Goal: Information Seeking & Learning: Learn about a topic

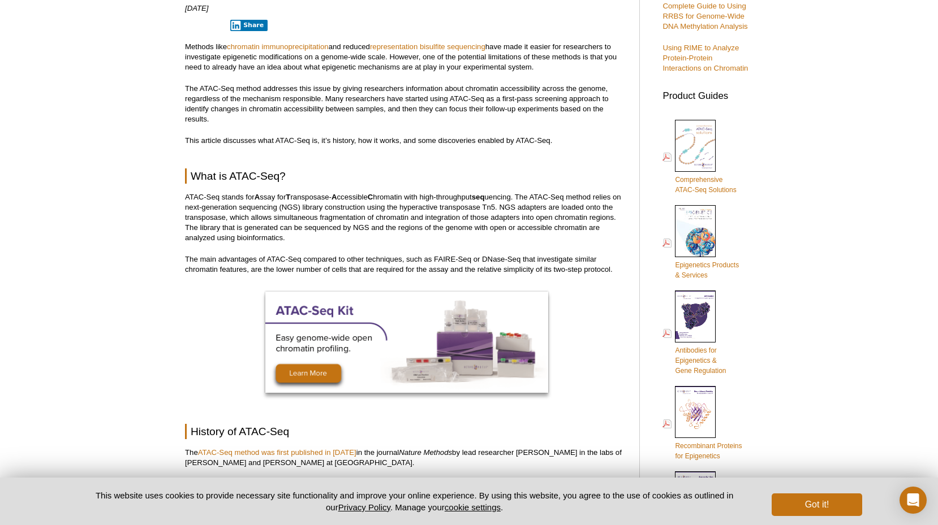
scroll to position [433, 0]
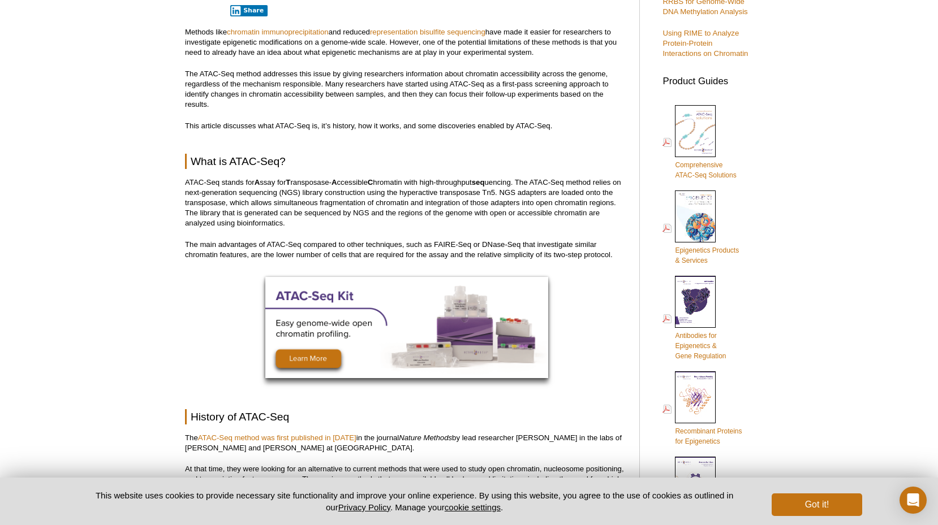
click at [274, 350] on img at bounding box center [406, 327] width 283 height 101
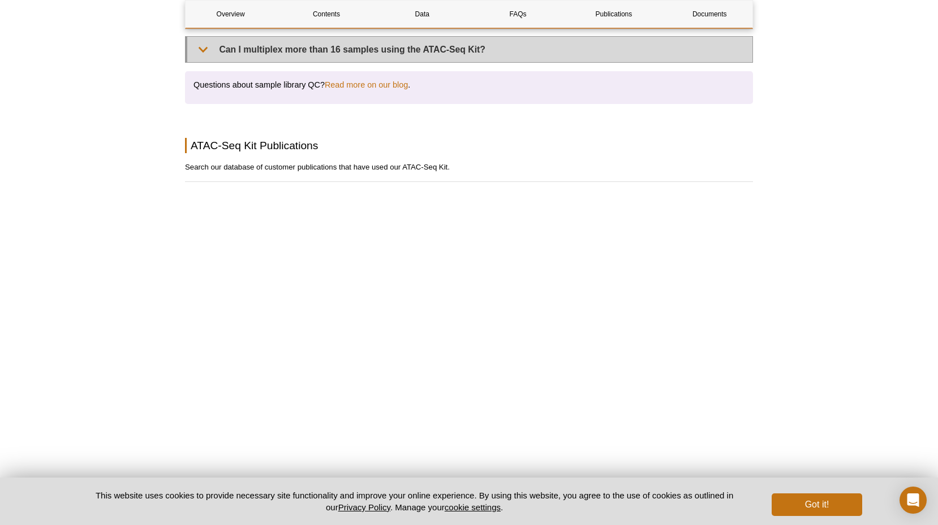
scroll to position [2507, 0]
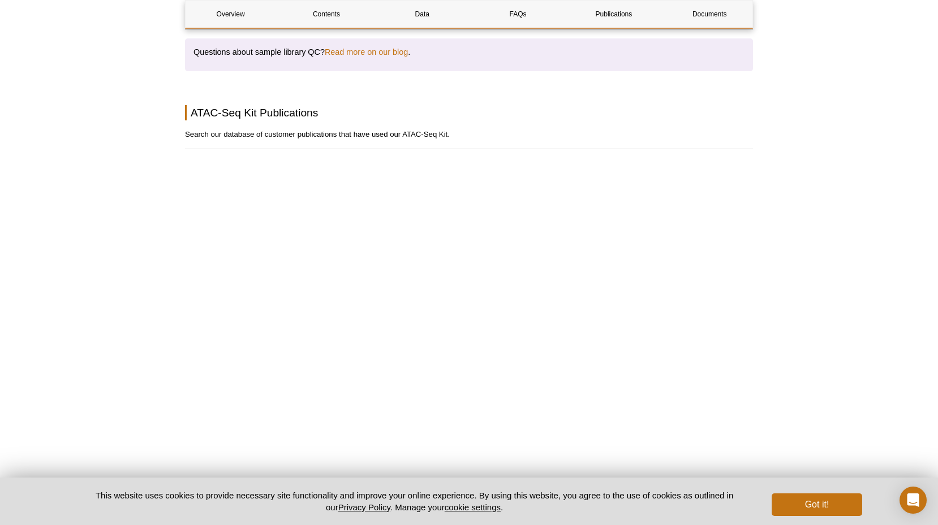
click at [523, 129] on p "Search our database of customer publications that have used our ATAC-Seq Kit." at bounding box center [469, 134] width 568 height 11
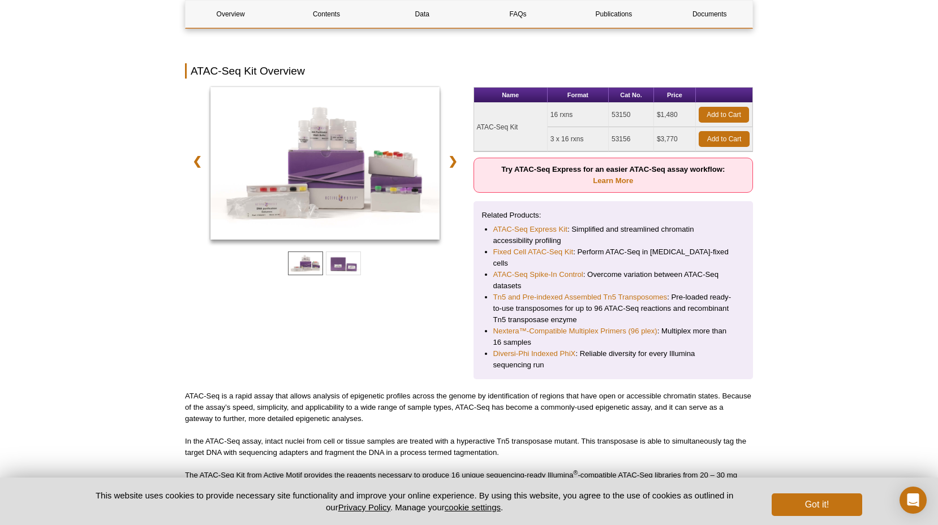
scroll to position [170, 0]
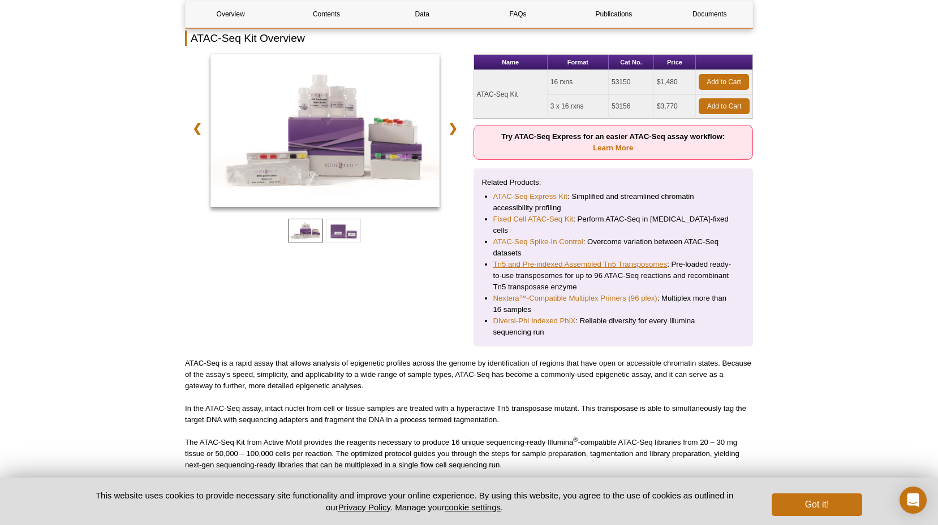
click at [572, 259] on link "Tn5 and Pre-indexed Assembled Tn5 Transposomes" at bounding box center [580, 264] width 174 height 11
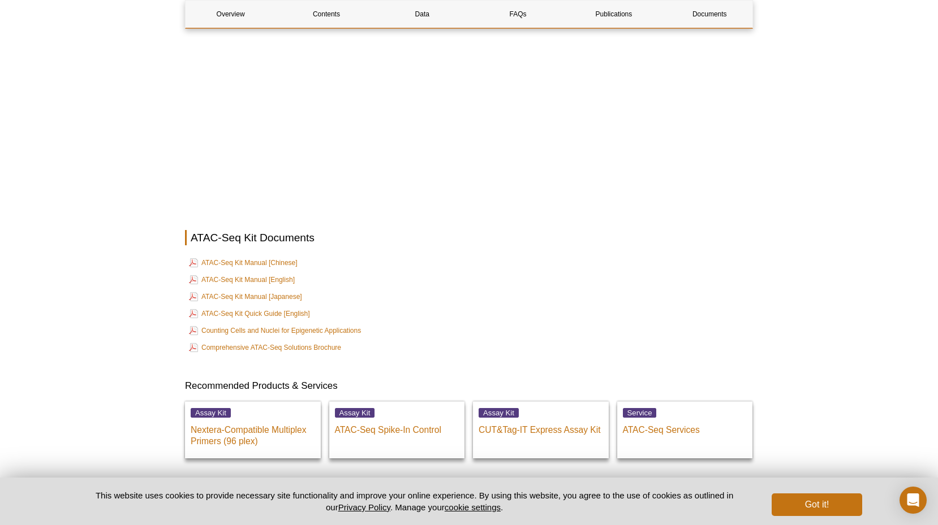
scroll to position [3050, 0]
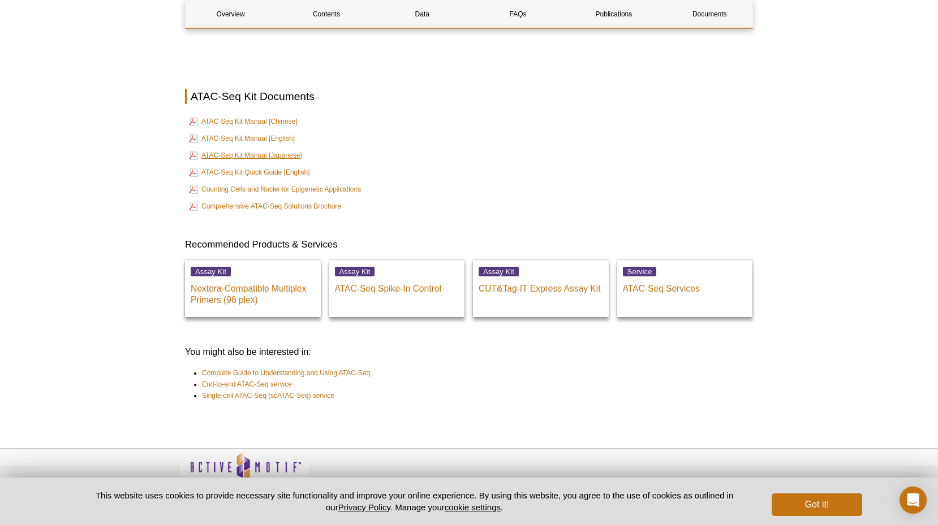
click at [285, 149] on link "ATAC-Seq Kit Manual [Japanese]" at bounding box center [245, 156] width 113 height 14
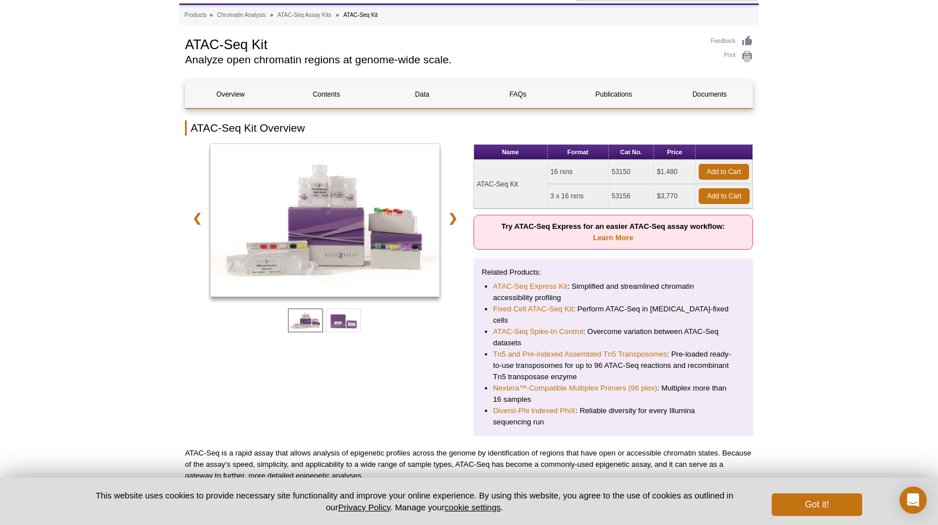
scroll to position [118, 0]
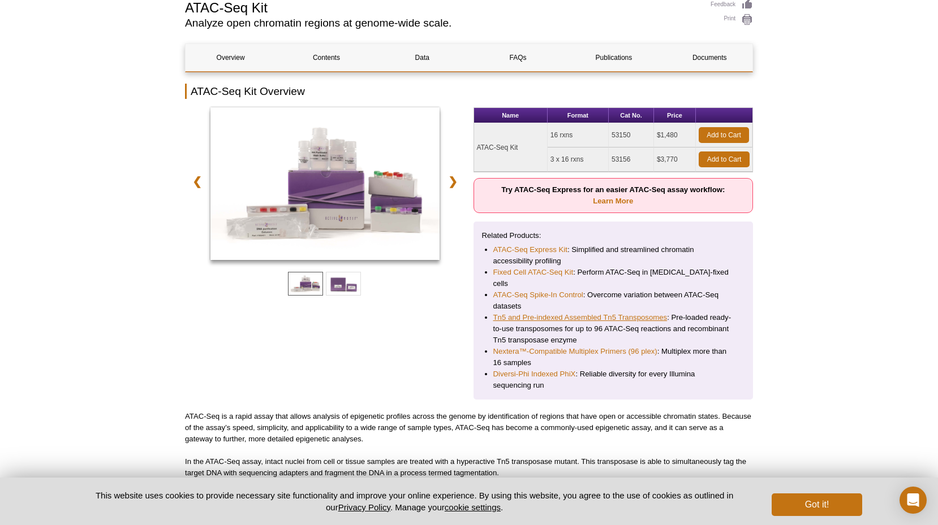
click at [549, 312] on link "Tn5 and Pre-indexed Assembled Tn5 Transposomes" at bounding box center [580, 317] width 174 height 11
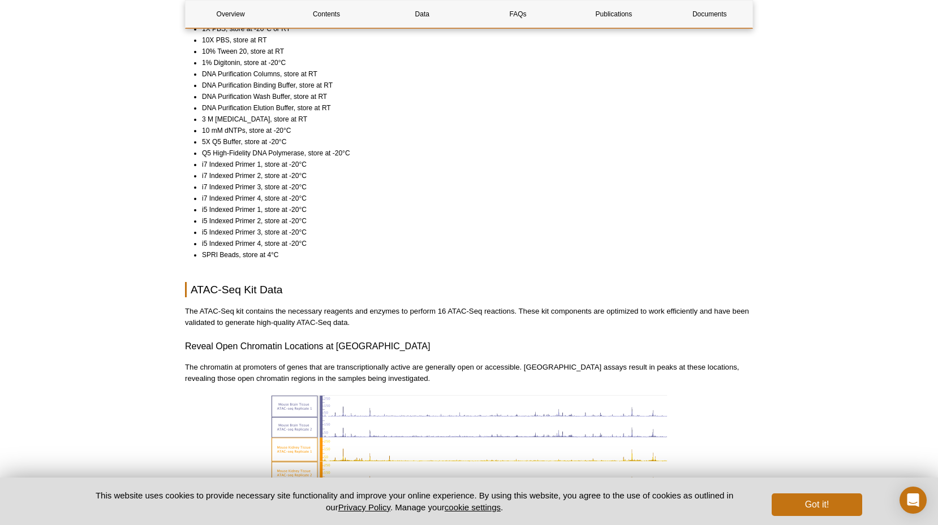
scroll to position [720, 0]
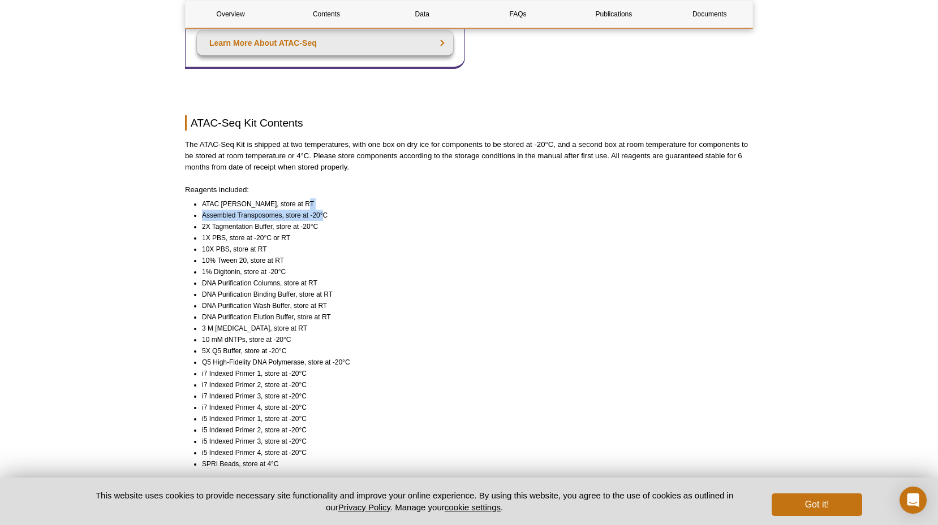
drag, startPoint x: 324, startPoint y: 204, endPoint x: 192, endPoint y: 197, distance: 132.5
click at [192, 198] on ul "ATAC Lysis Buffer, store at RT Assembled Transposomes, store at -20°C 2X Tagmen…" at bounding box center [464, 333] width 558 height 271
click at [330, 232] on li "1X PBS, store at -20°C or RT" at bounding box center [472, 237] width 541 height 11
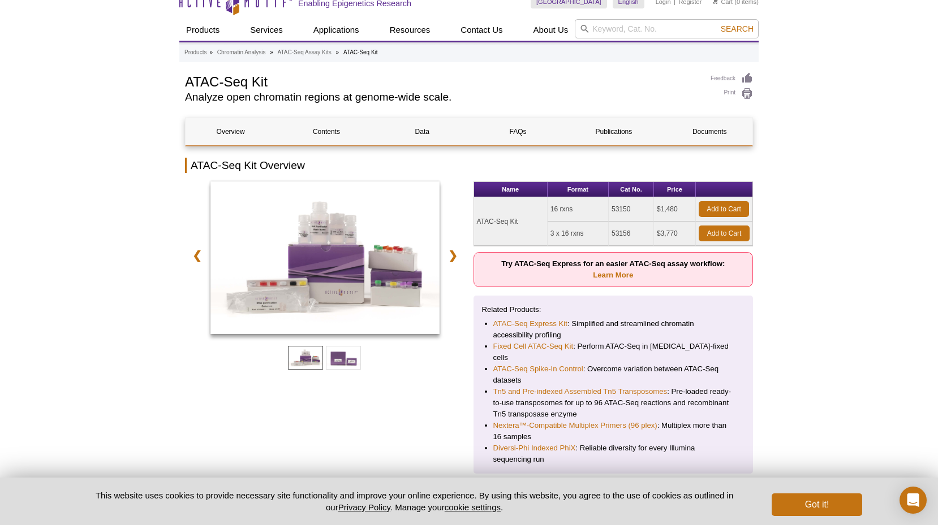
scroll to position [173, 0]
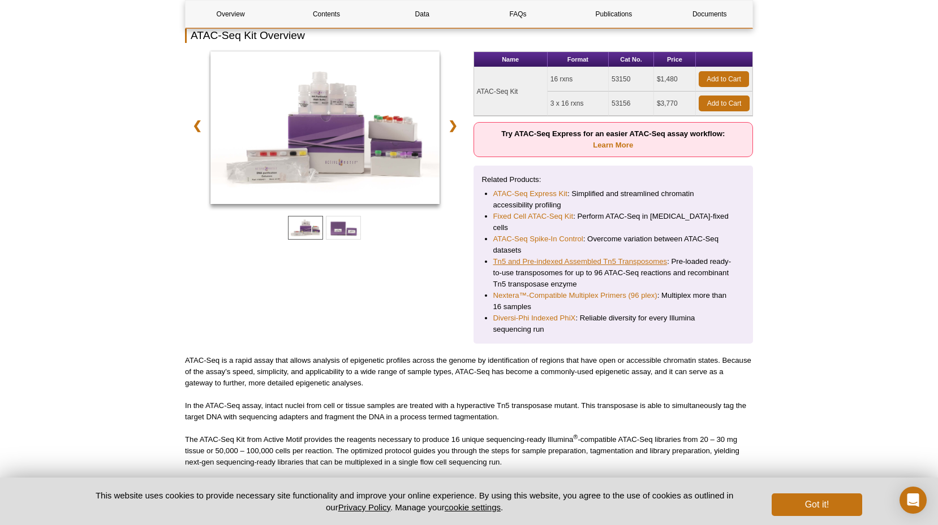
click at [529, 256] on link "Tn5 and Pre-indexed Assembled Tn5 Transposomes" at bounding box center [580, 261] width 174 height 11
click at [584, 256] on link "Tn5 and Pre-indexed Assembled Tn5 Transposomes" at bounding box center [580, 261] width 174 height 11
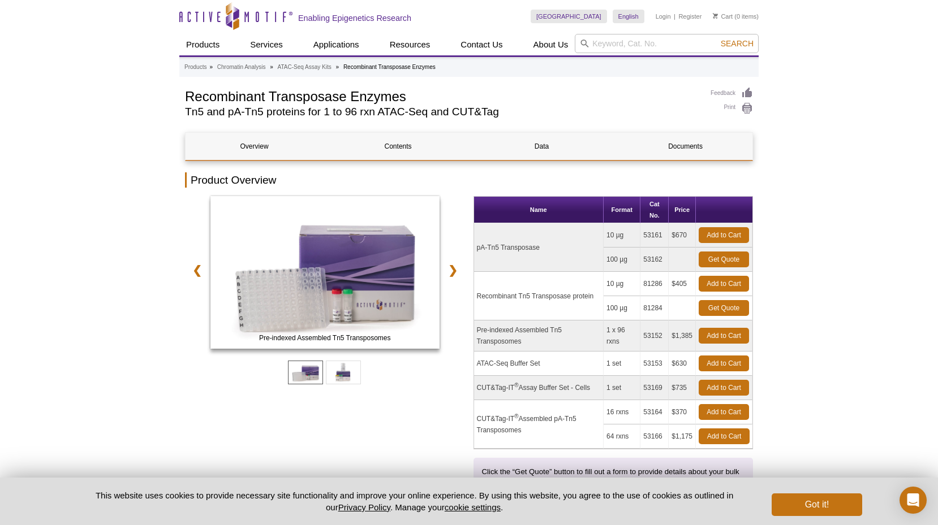
scroll to position [7, 0]
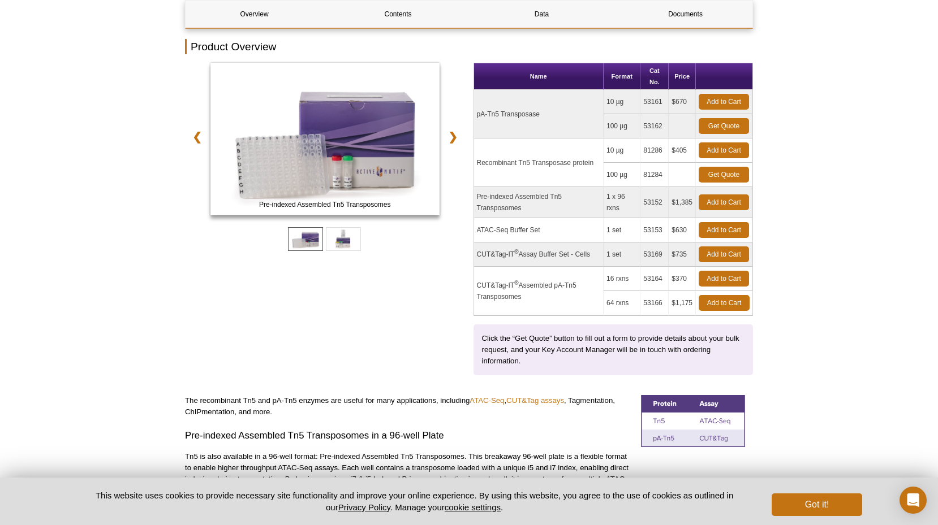
scroll to position [126, 0]
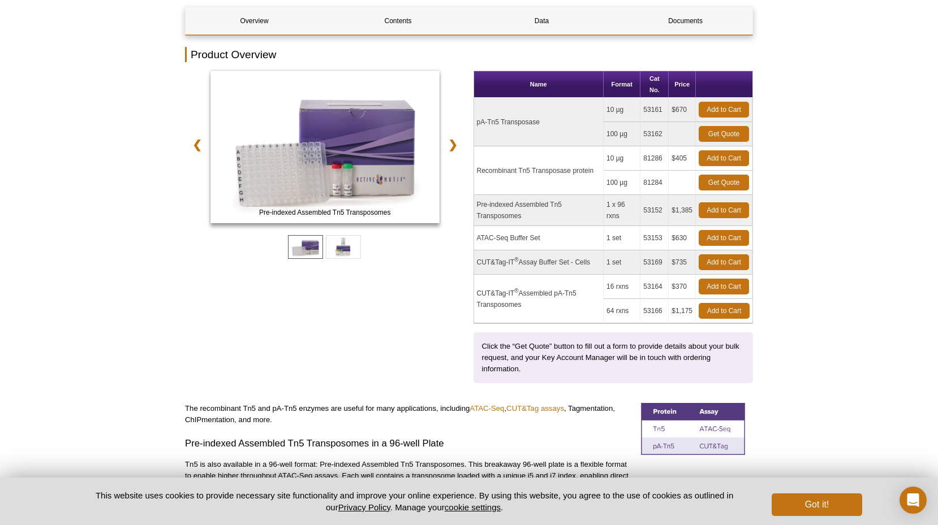
drag, startPoint x: 688, startPoint y: 111, endPoint x: 677, endPoint y: 111, distance: 11.3
click at [677, 111] on td "$670" at bounding box center [681, 110] width 27 height 24
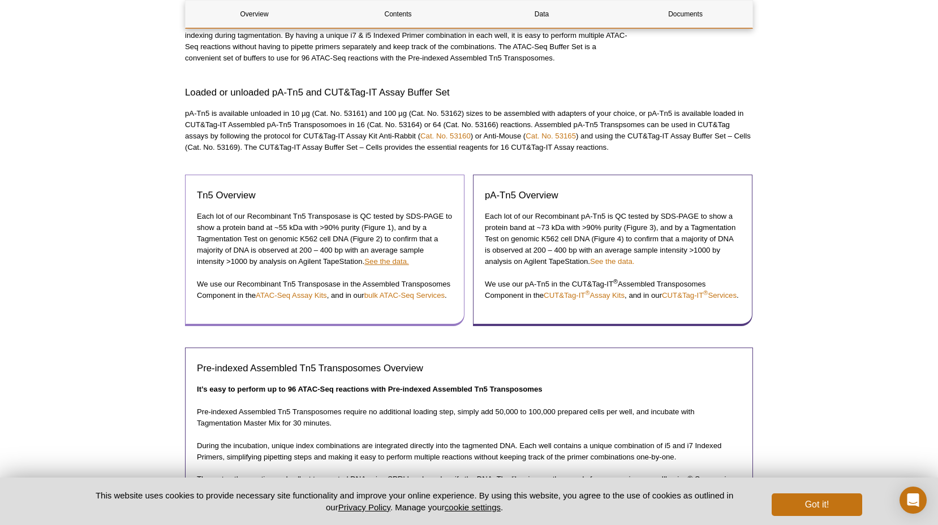
scroll to position [563, 0]
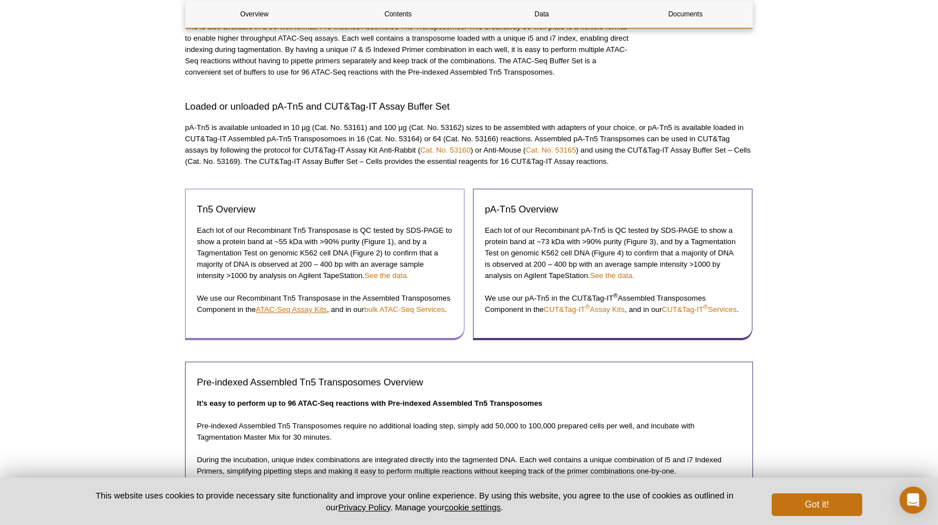
click at [312, 310] on link "ATAC-Seq Assay Kits" at bounding box center [291, 309] width 71 height 8
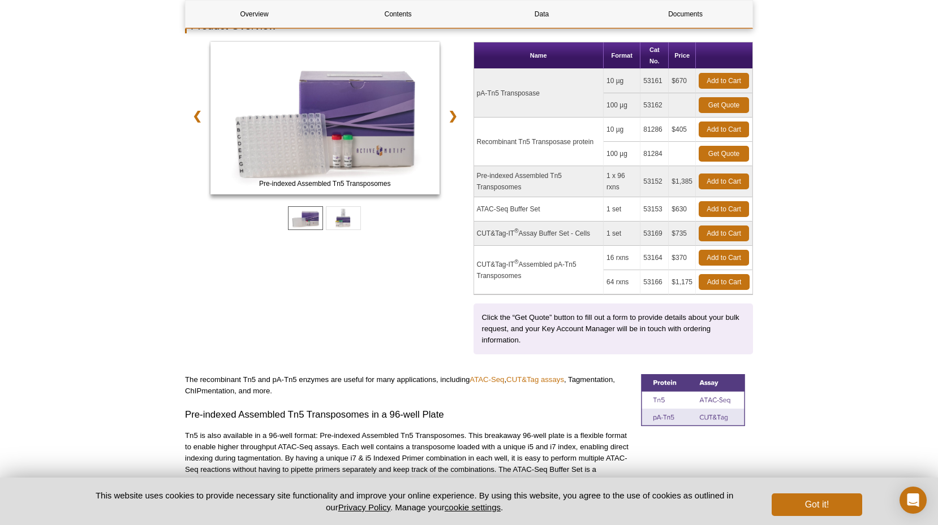
scroll to position [147, 0]
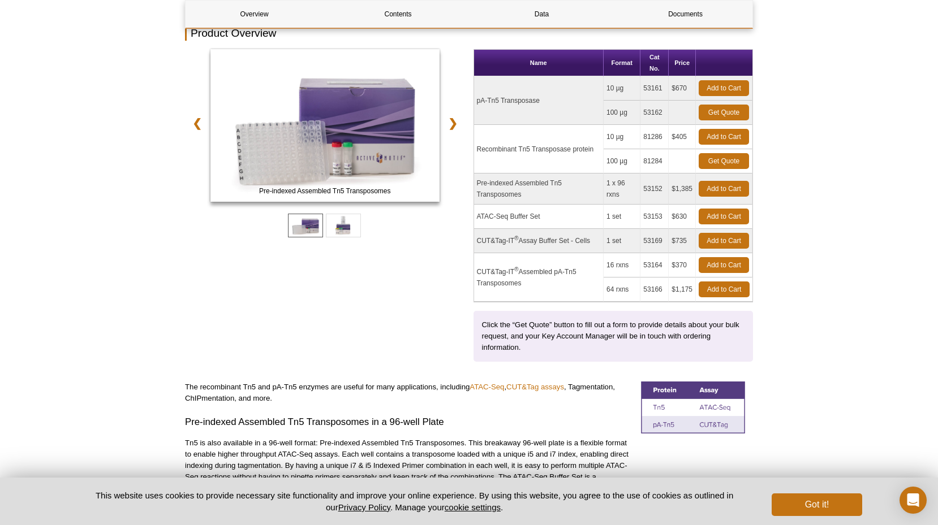
click at [520, 96] on td "pA-Tn5 Transposase" at bounding box center [538, 100] width 129 height 49
click at [501, 102] on td "pA-Tn5 Transposase" at bounding box center [538, 100] width 129 height 49
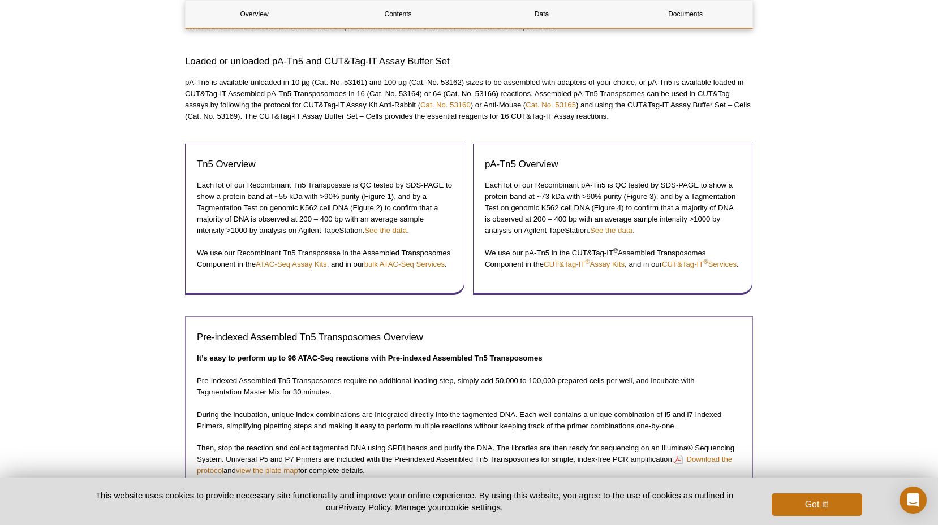
scroll to position [616, 0]
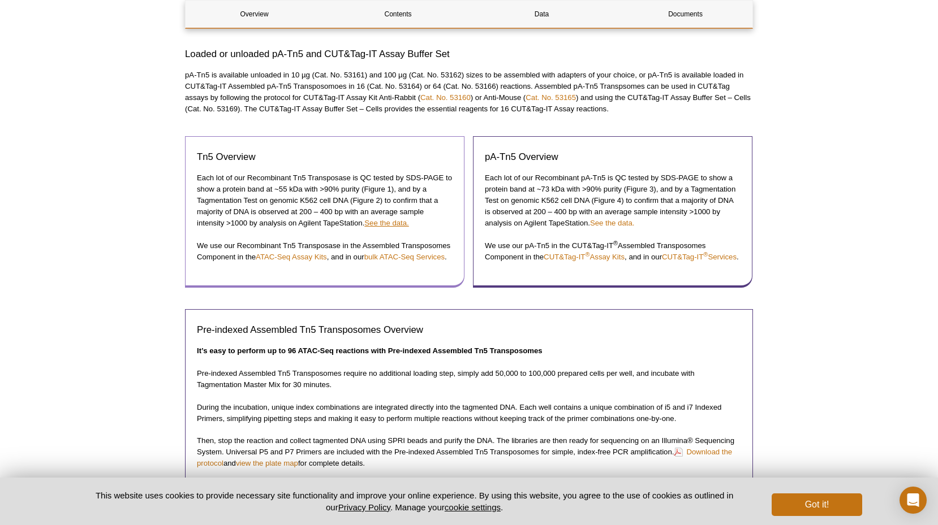
click at [397, 225] on link "See the data." at bounding box center [386, 223] width 44 height 8
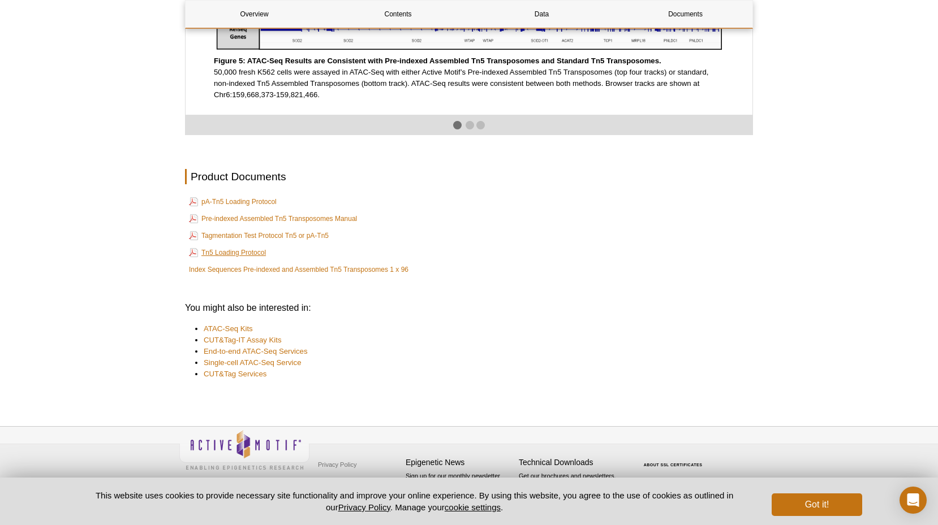
scroll to position [1932, 0]
click at [256, 260] on link "Tn5 Loading Protocol" at bounding box center [227, 253] width 77 height 14
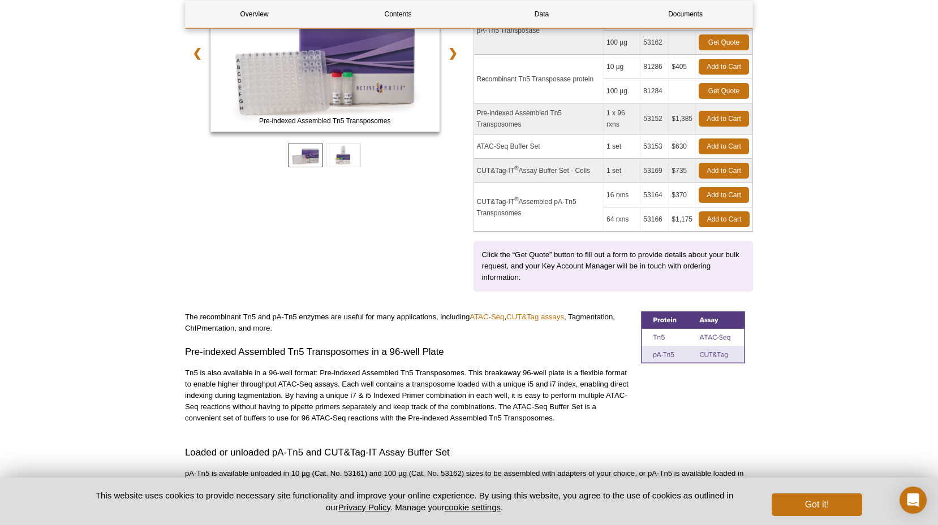
scroll to position [152, 0]
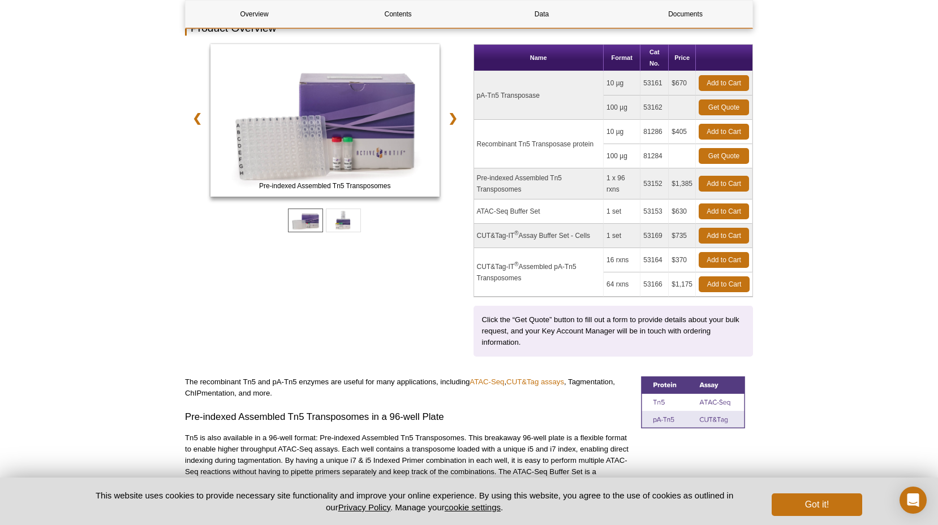
click at [375, 291] on div "Pre-indexed Assembled Tn5 Transposomes ATAC-Seq Buffer Set ❮ ❯" at bounding box center [325, 200] width 280 height 313
click at [270, 330] on div "Pre-indexed Assembled Tn5 Transposomes ATAC-Seq Buffer Set ❮ ❯" at bounding box center [325, 200] width 280 height 313
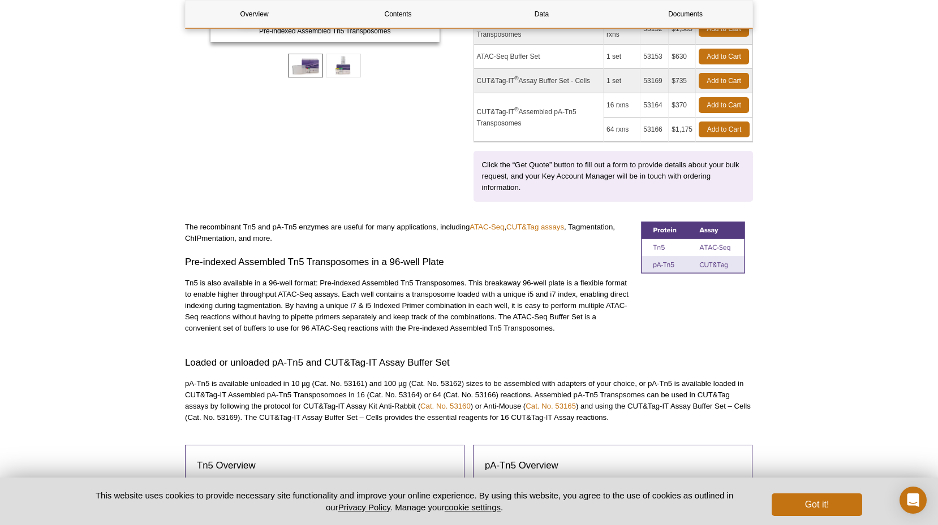
scroll to position [322, 0]
